Goal: Information Seeking & Learning: Learn about a topic

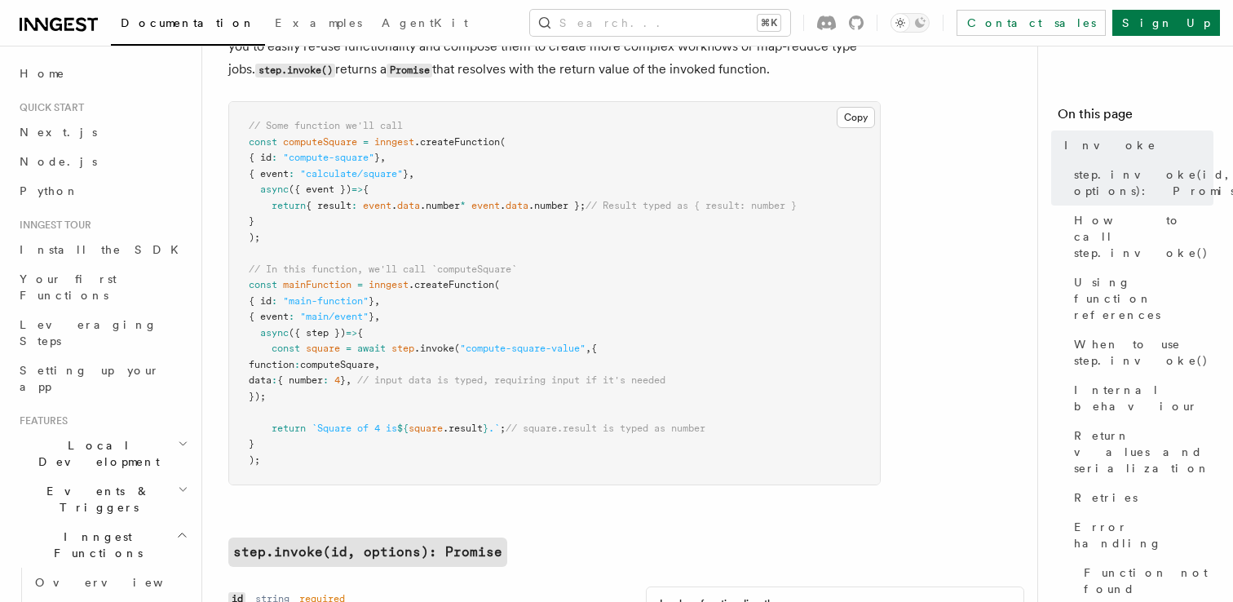
scroll to position [148, 0]
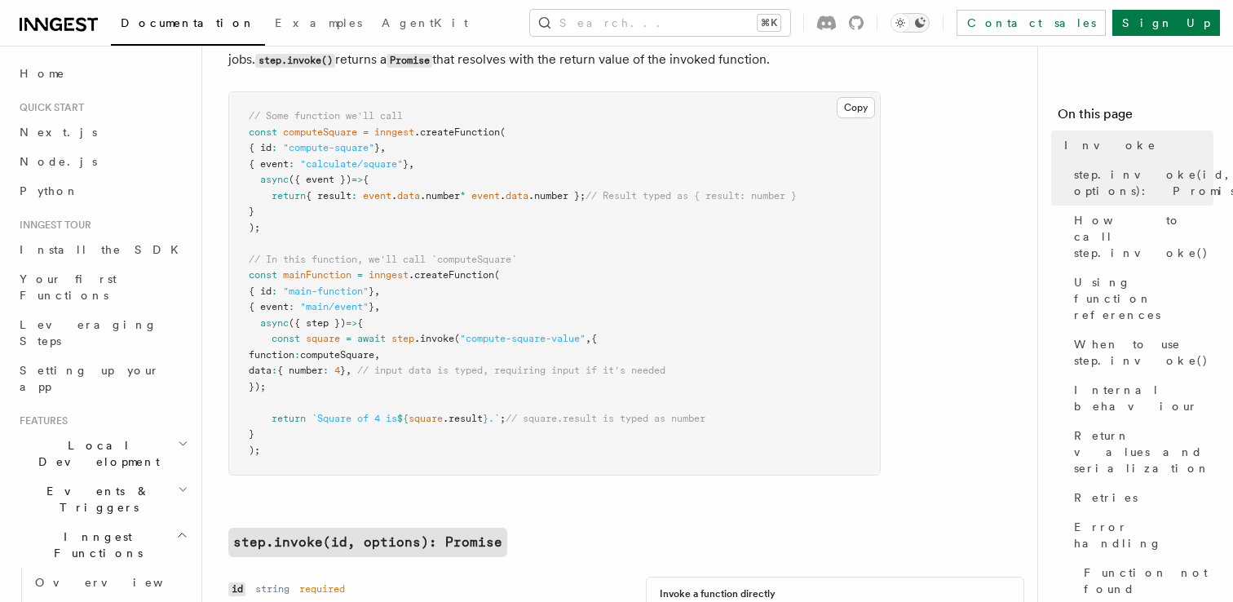
click at [925, 24] on icon "Toggle dark mode" at bounding box center [920, 22] width 11 height 11
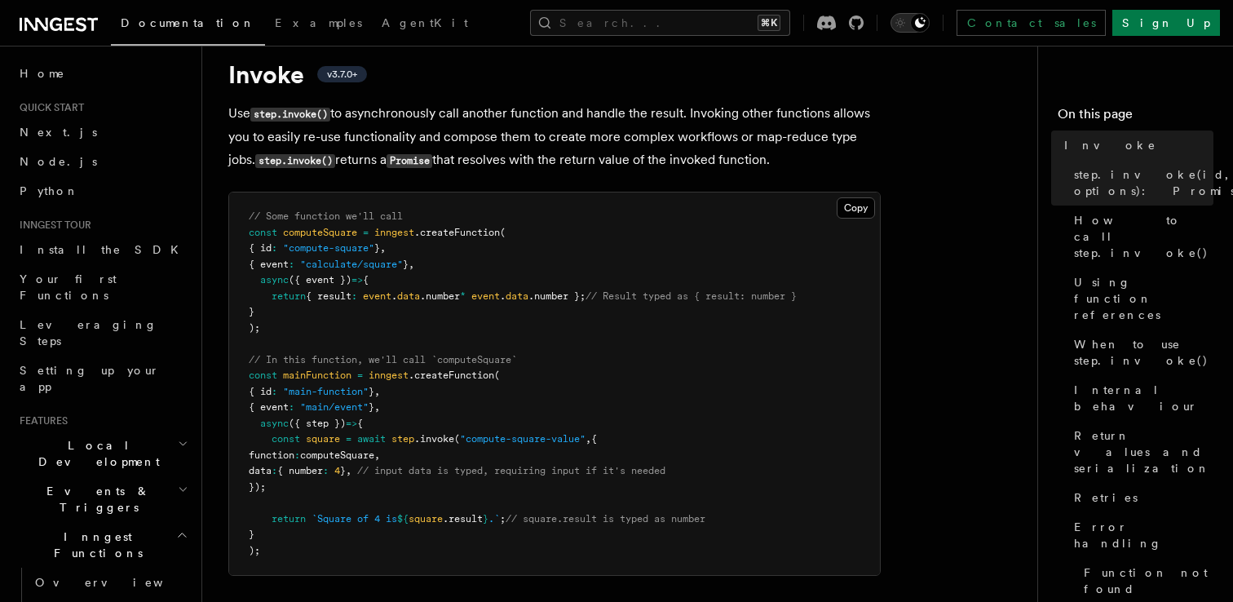
scroll to position [0, 0]
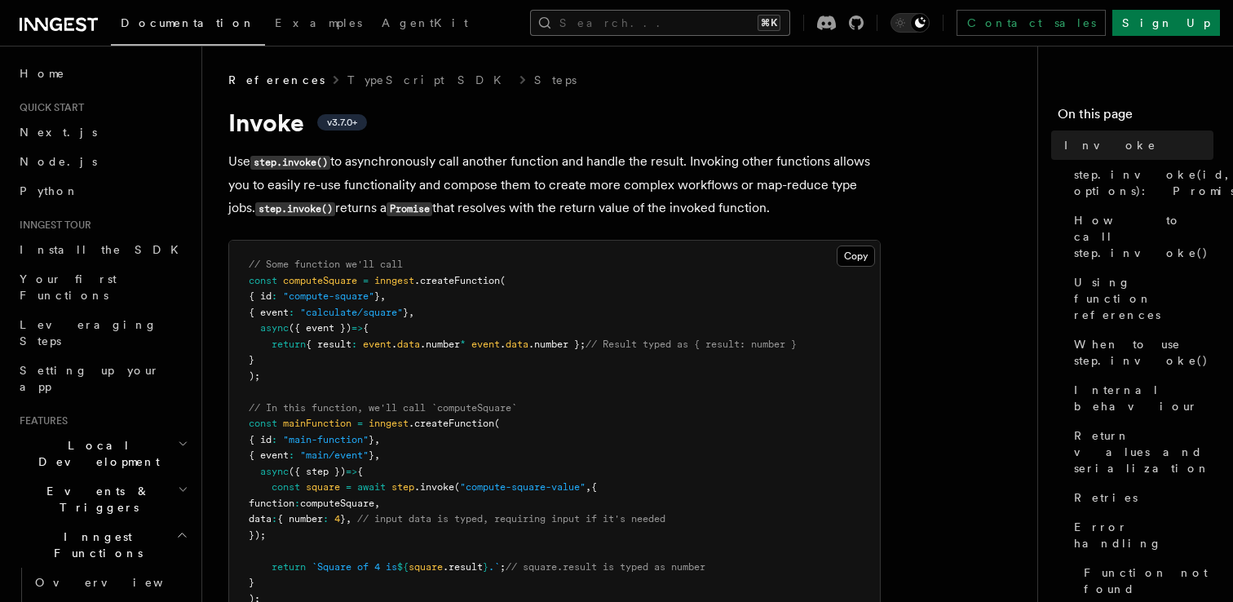
click at [634, 26] on button "Search... ⌘K" at bounding box center [660, 23] width 260 height 26
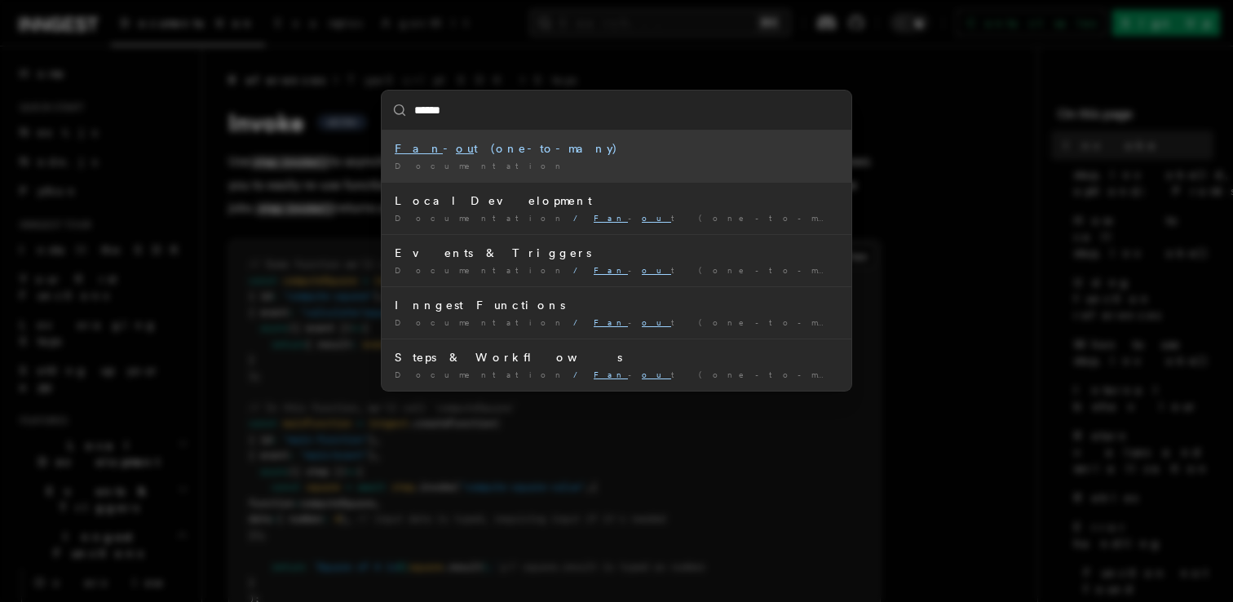
type input "*******"
click at [438, 149] on div "Fan - out (one-to-many)" at bounding box center [617, 148] width 444 height 16
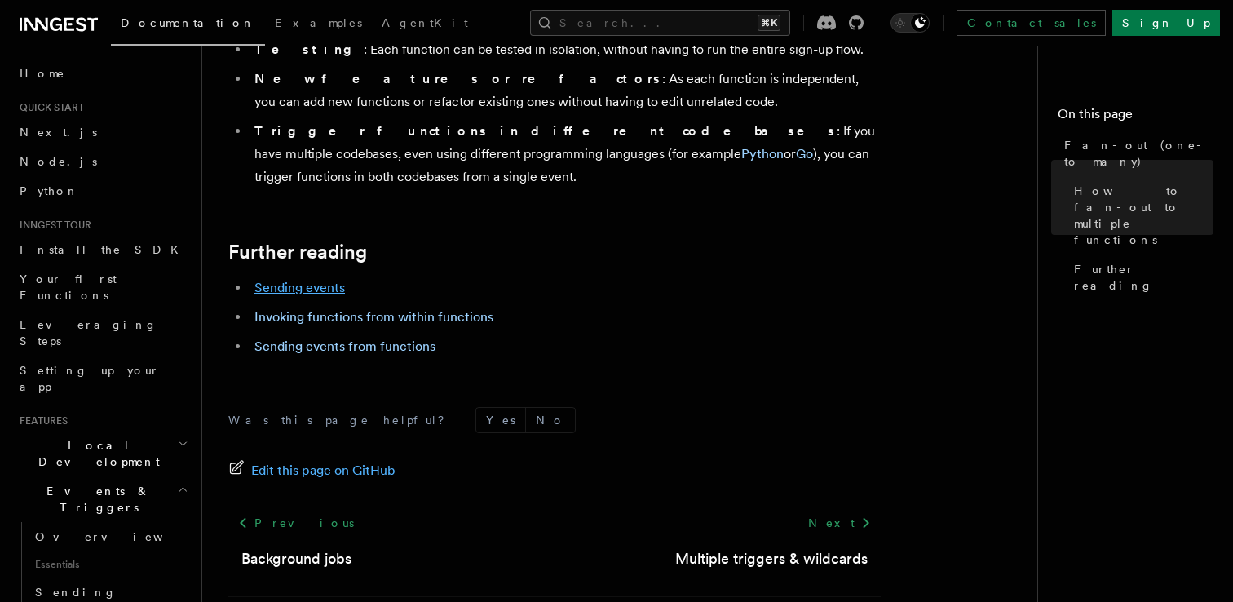
scroll to position [2285, 0]
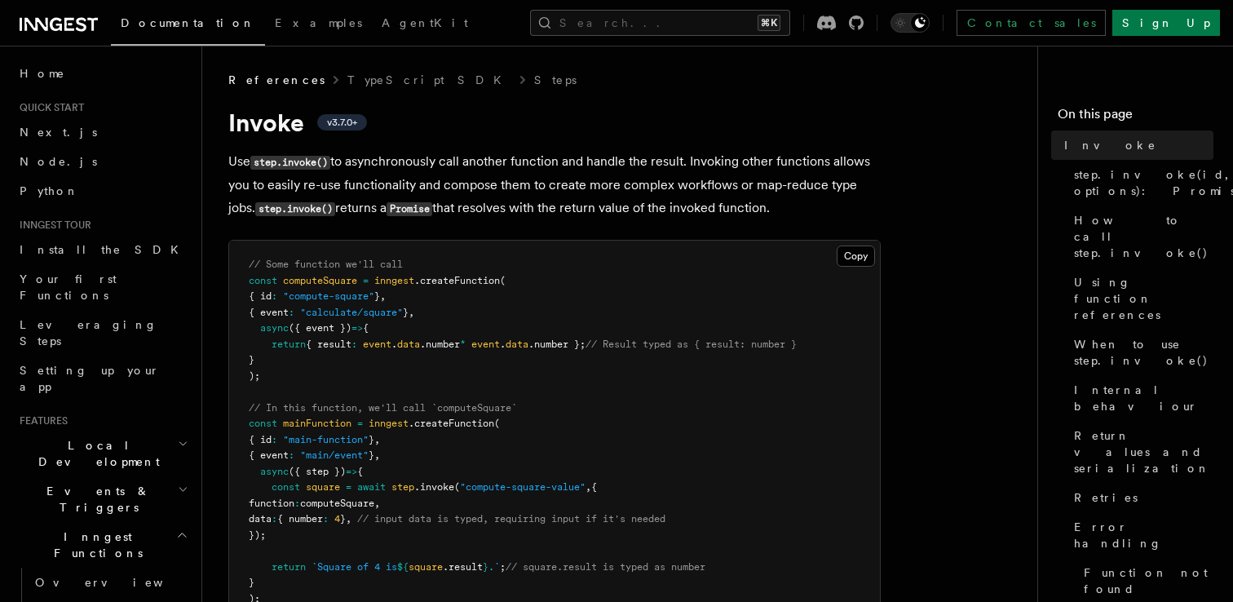
scroll to position [2102, 0]
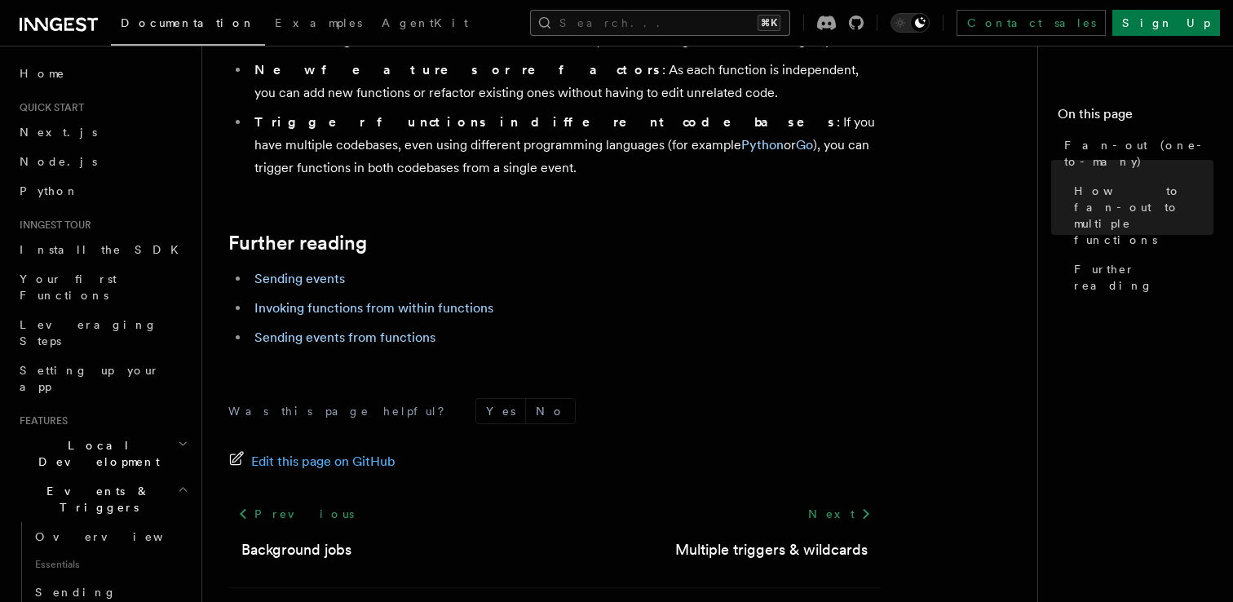
click at [669, 29] on button "Search... ⌘K" at bounding box center [660, 23] width 260 height 26
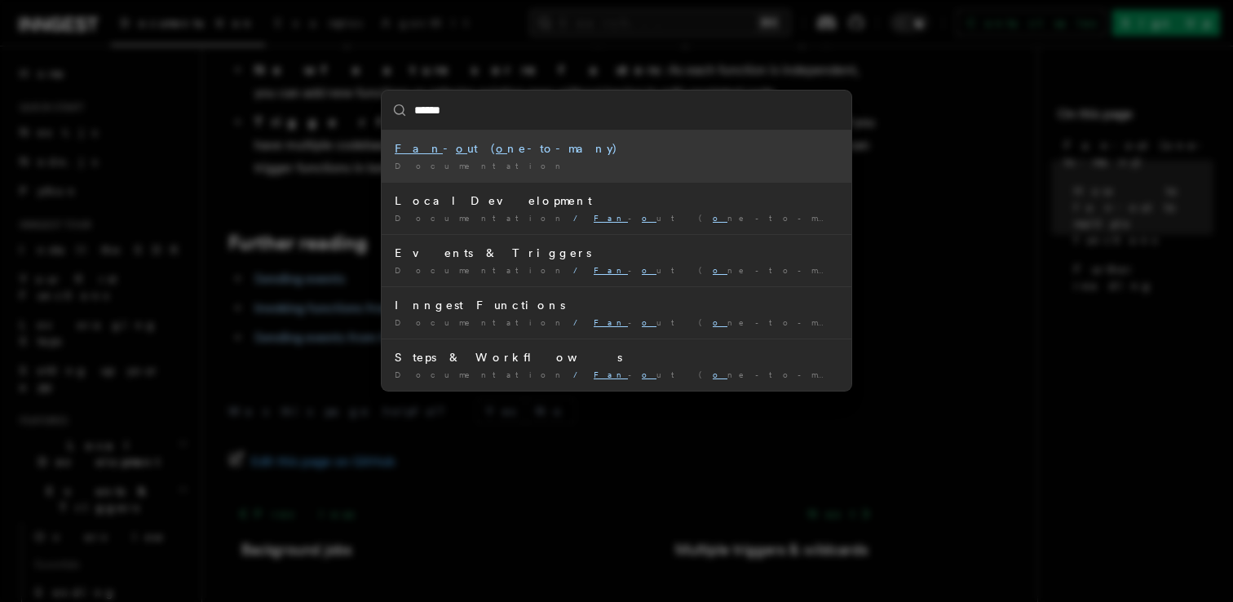
type input "*******"
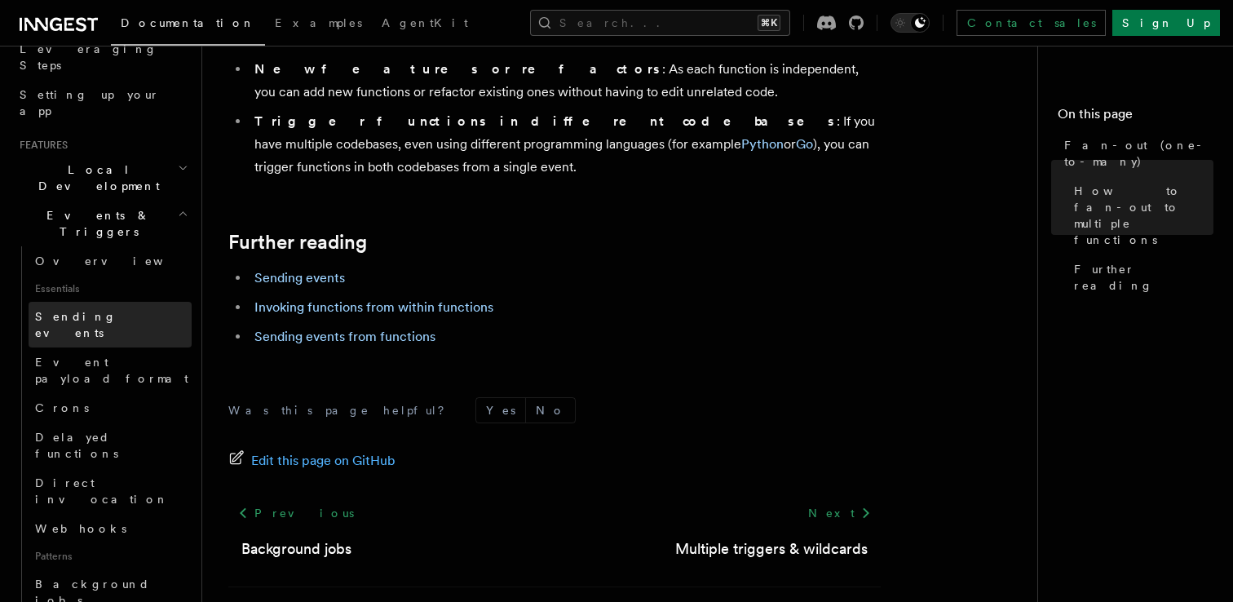
scroll to position [281, 0]
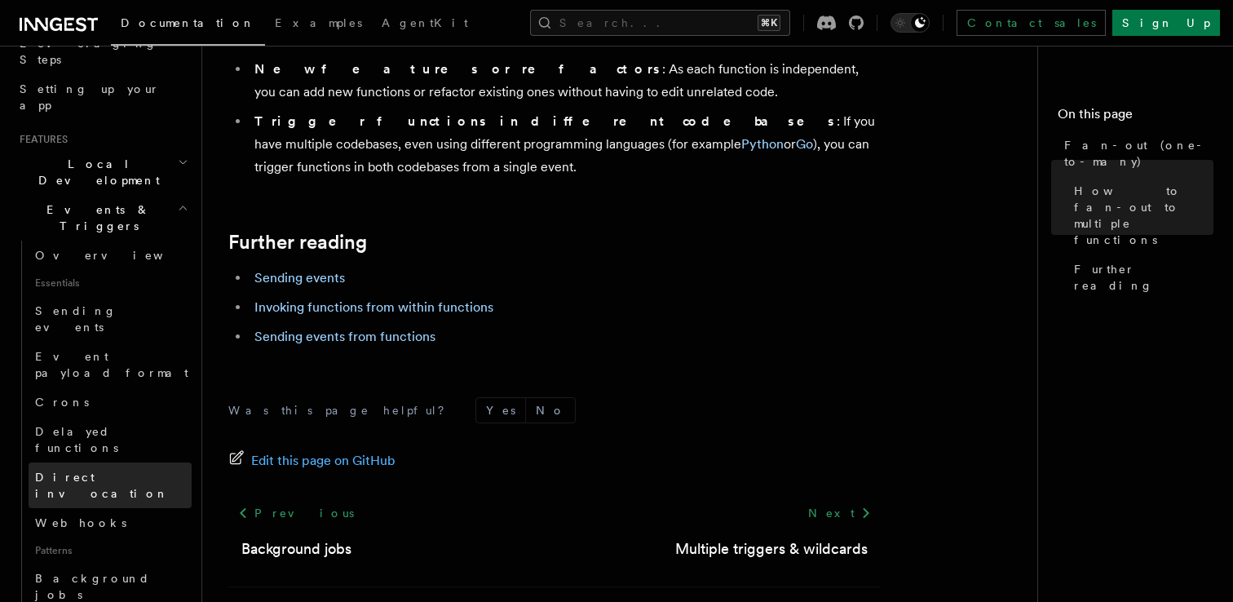
click at [86, 470] on span "Direct invocation" at bounding box center [102, 484] width 134 height 29
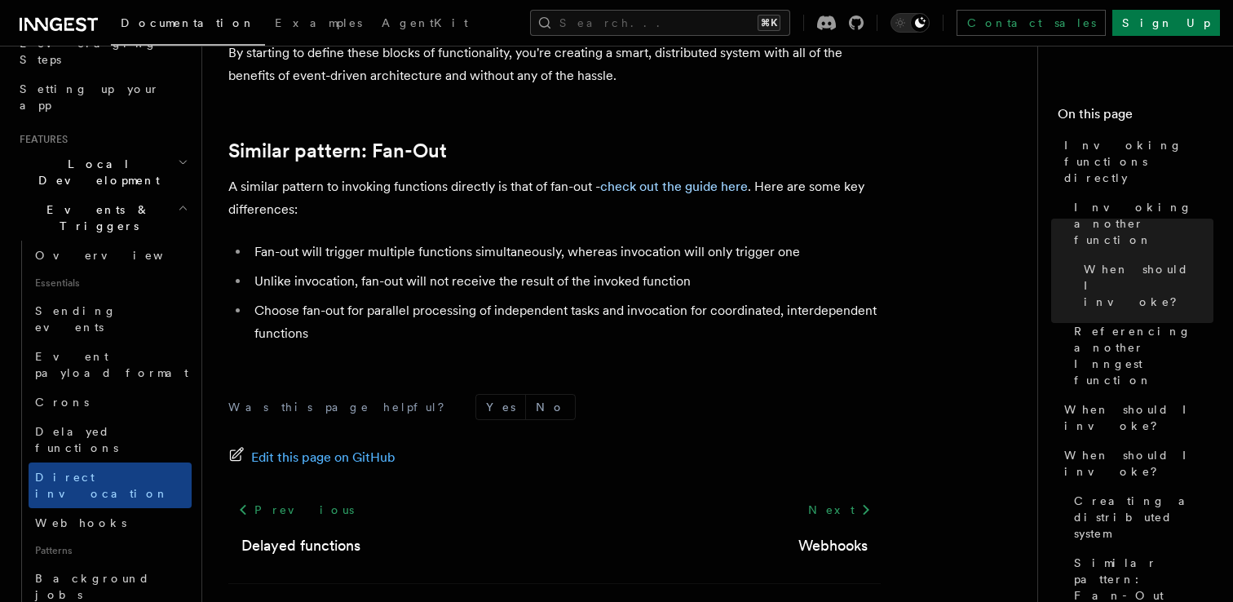
scroll to position [2353, 0]
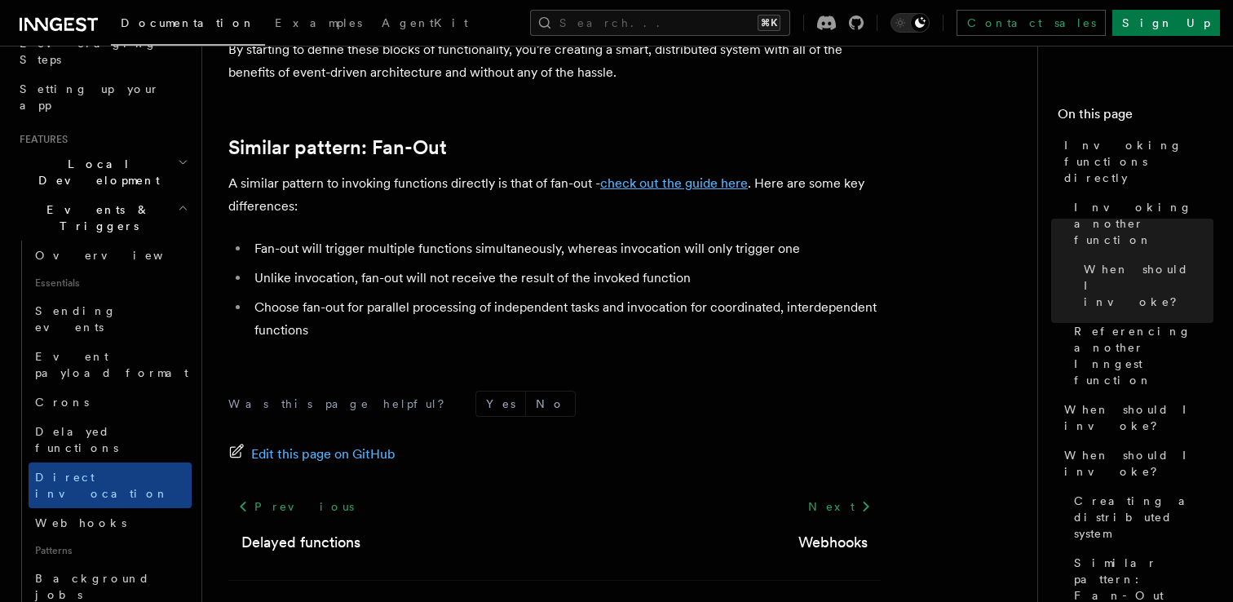
click at [671, 189] on link "check out the guide here" at bounding box center [674, 182] width 148 height 15
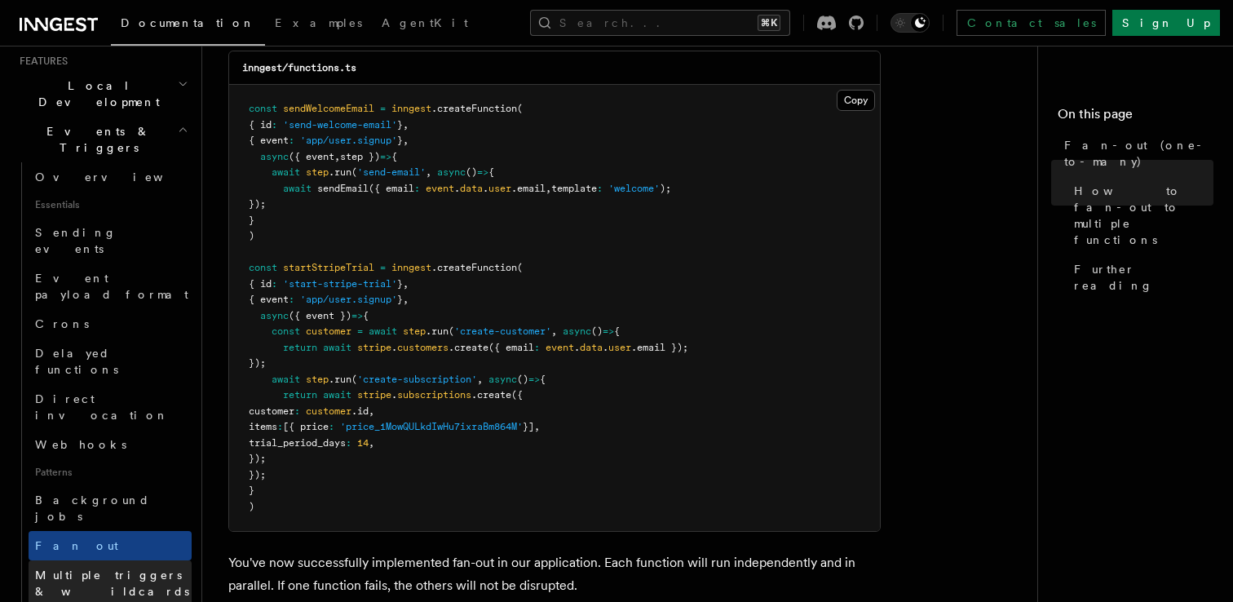
scroll to position [386, 0]
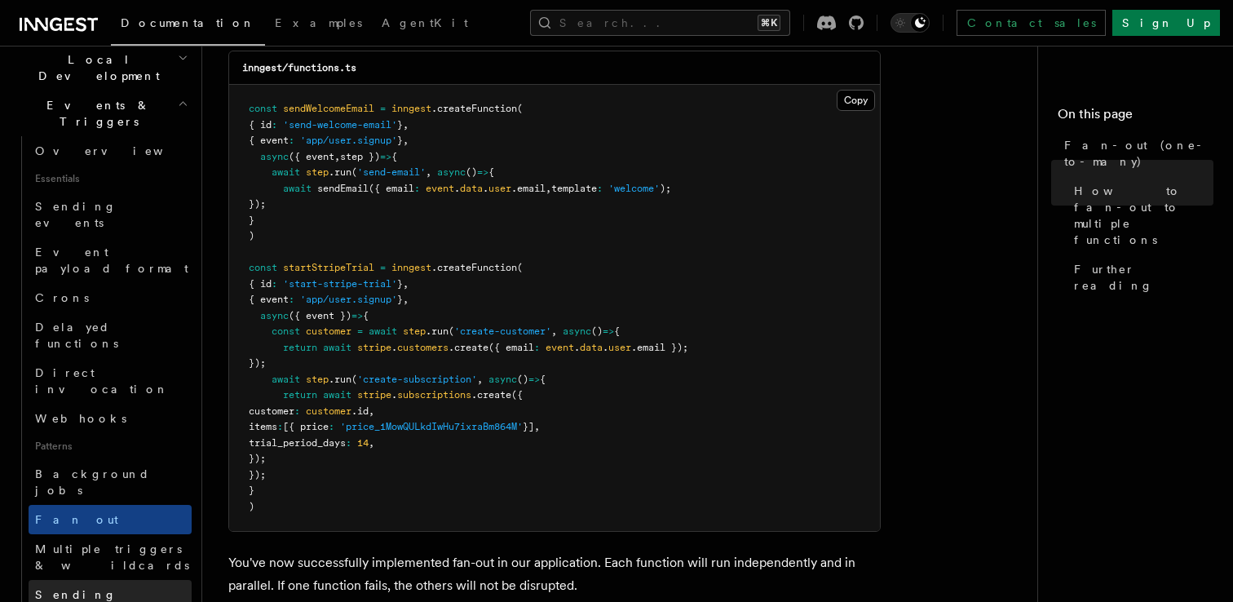
click at [124, 588] on span "Sending events from functions" at bounding box center [95, 611] width 121 height 46
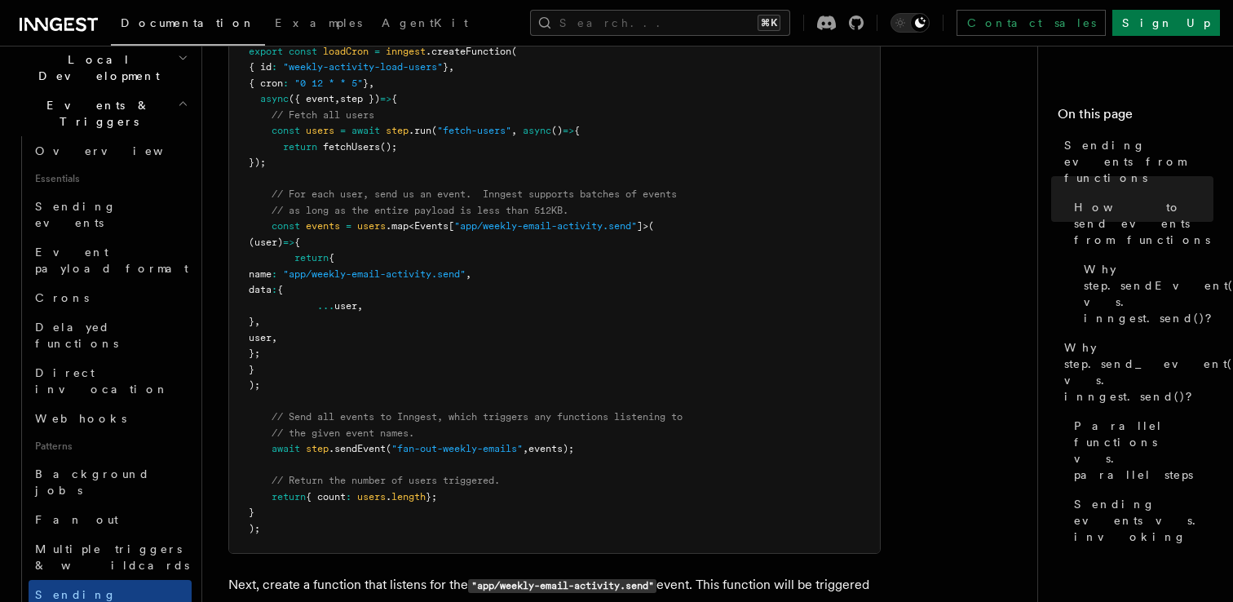
scroll to position [793, 0]
